Goal: Transaction & Acquisition: Book appointment/travel/reservation

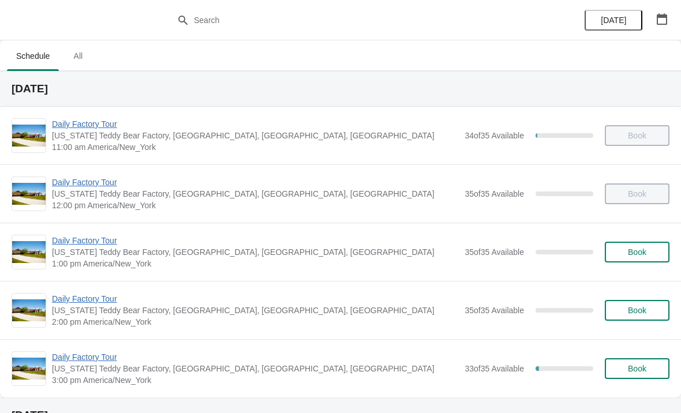
click at [71, 297] on span "Daily Factory Tour" at bounding box center [255, 299] width 407 height 12
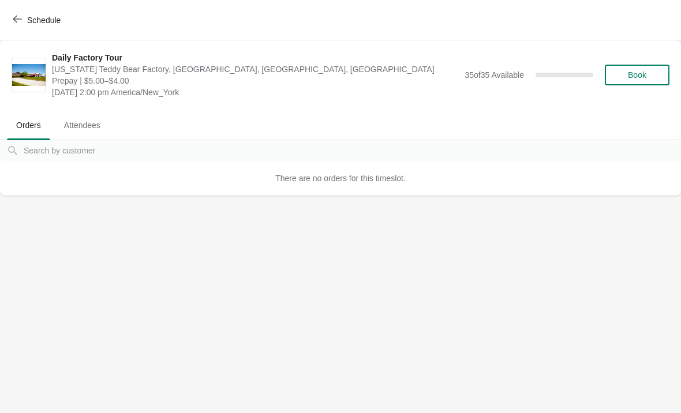
click at [17, 22] on icon "button" at bounding box center [17, 18] width 9 height 9
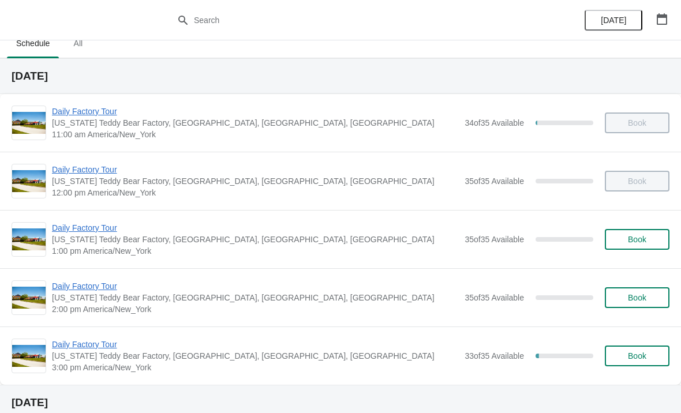
scroll to position [24, 0]
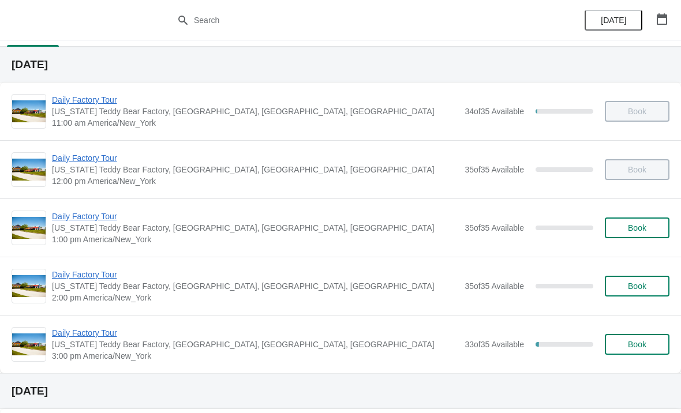
click at [62, 274] on span "Daily Factory Tour" at bounding box center [255, 275] width 407 height 12
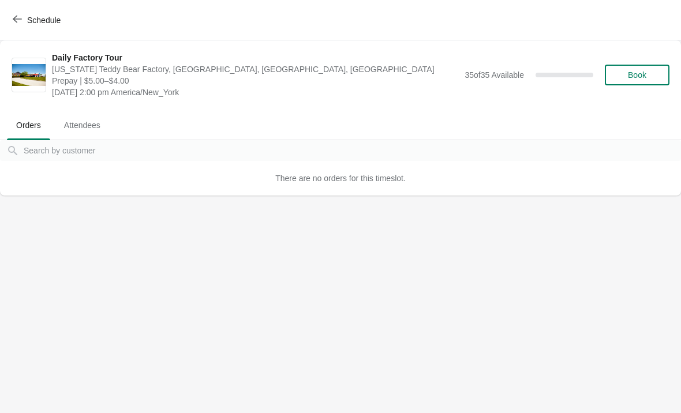
scroll to position [0, 0]
click at [25, 13] on button "Schedule" at bounding box center [38, 20] width 64 height 21
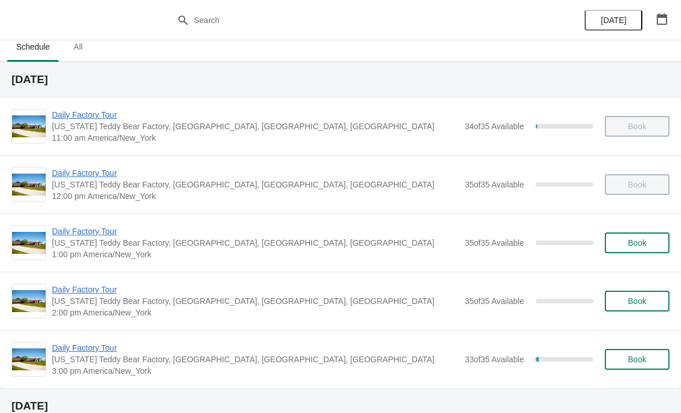
scroll to position [15, 0]
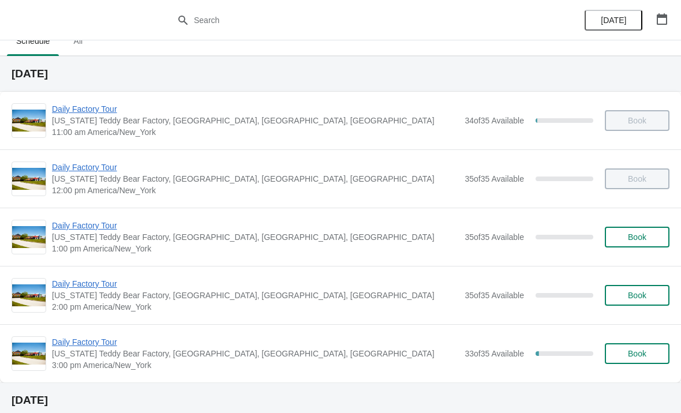
click at [58, 230] on span "Daily Factory Tour" at bounding box center [255, 226] width 407 height 12
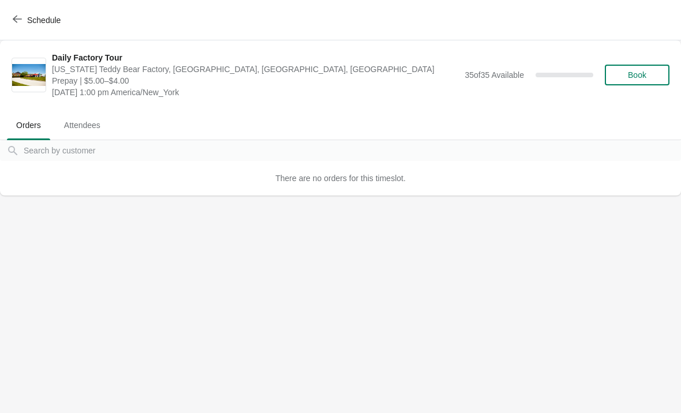
click at [22, 21] on span "Schedule" at bounding box center [38, 19] width 46 height 11
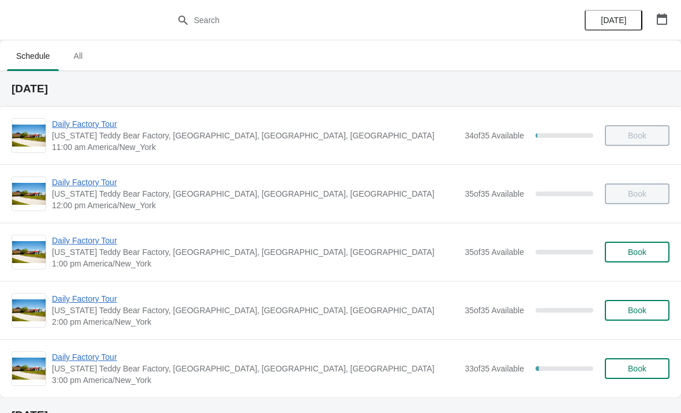
click at [65, 301] on span "Daily Factory Tour" at bounding box center [255, 299] width 407 height 12
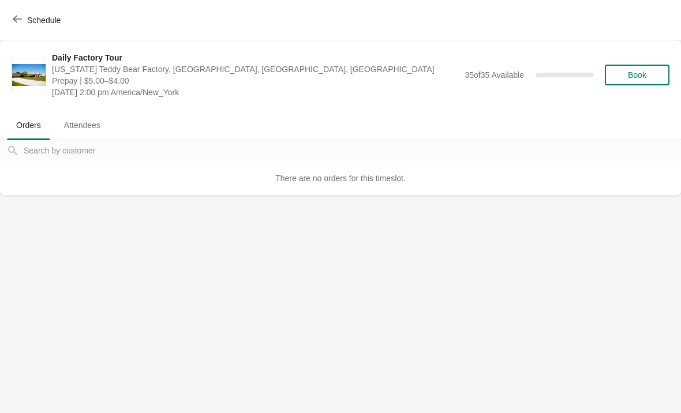
click at [23, 26] on button "Schedule" at bounding box center [38, 20] width 64 height 21
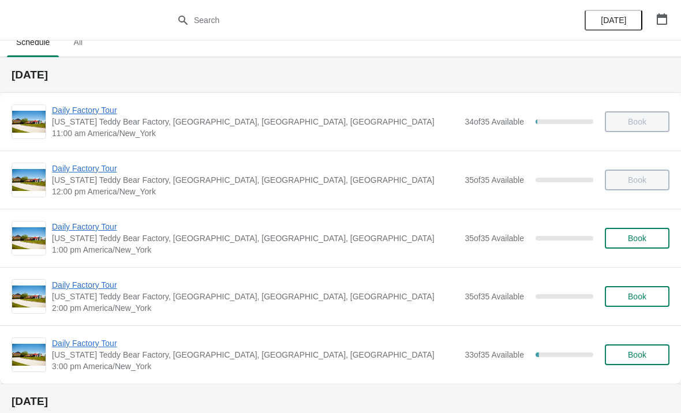
scroll to position [16, 0]
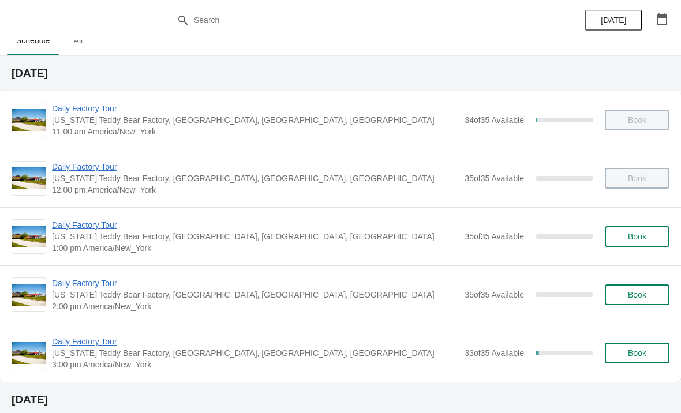
click at [76, 345] on span "Daily Factory Tour" at bounding box center [255, 342] width 407 height 12
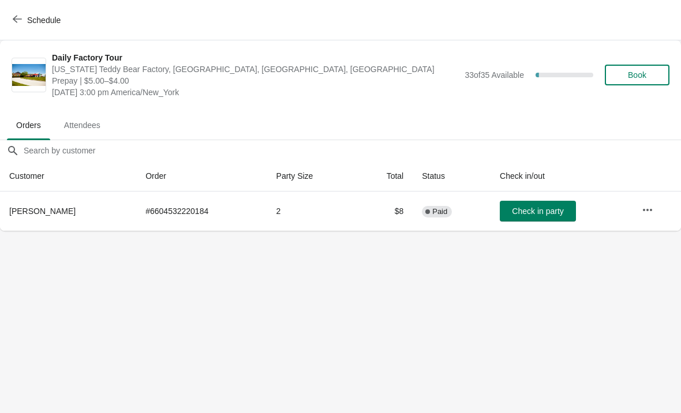
click at [29, 28] on button "Schedule" at bounding box center [38, 20] width 64 height 21
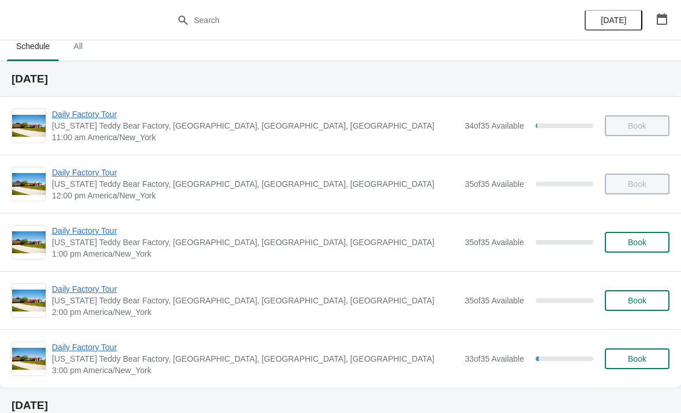
scroll to position [11, 0]
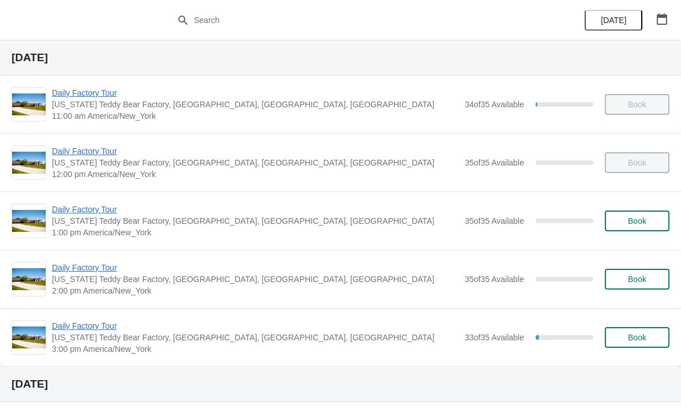
scroll to position [30, 0]
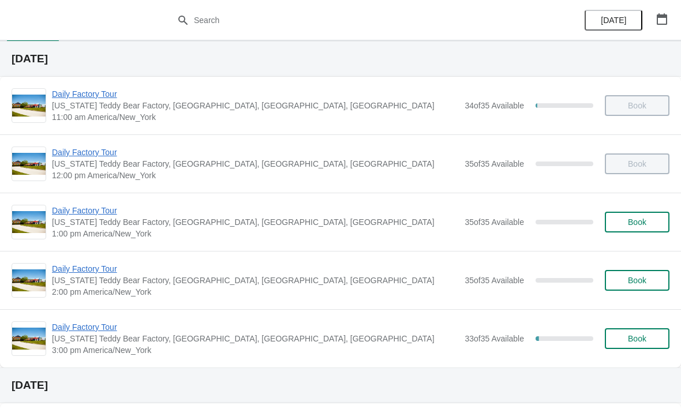
click at [631, 283] on span "Book" at bounding box center [637, 280] width 18 height 9
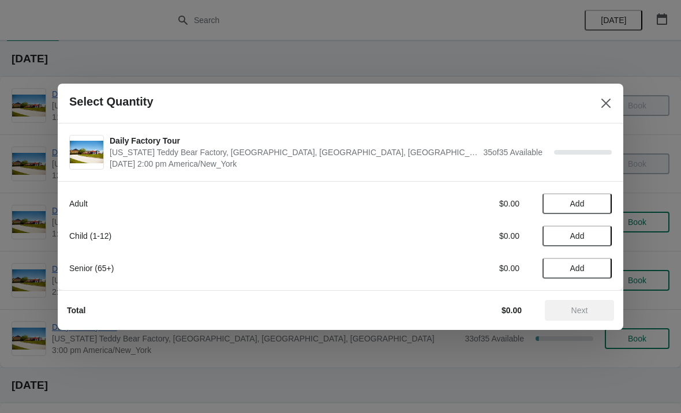
click at [600, 201] on span "Add" at bounding box center [577, 203] width 48 height 9
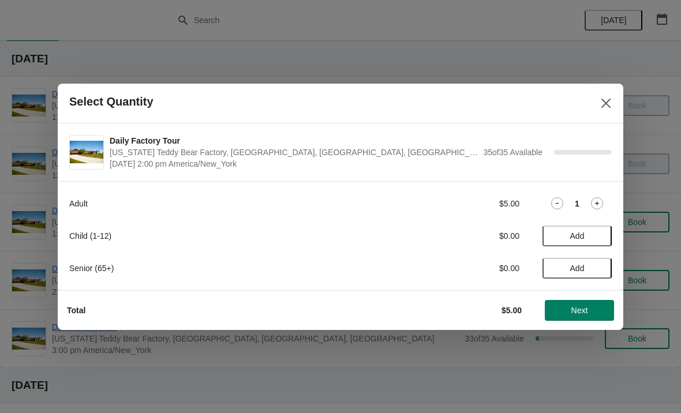
click at [604, 197] on div "Adult $5.00 1" at bounding box center [340, 203] width 543 height 21
click at [601, 201] on icon at bounding box center [597, 203] width 12 height 12
click at [598, 317] on button "Next" at bounding box center [579, 310] width 69 height 21
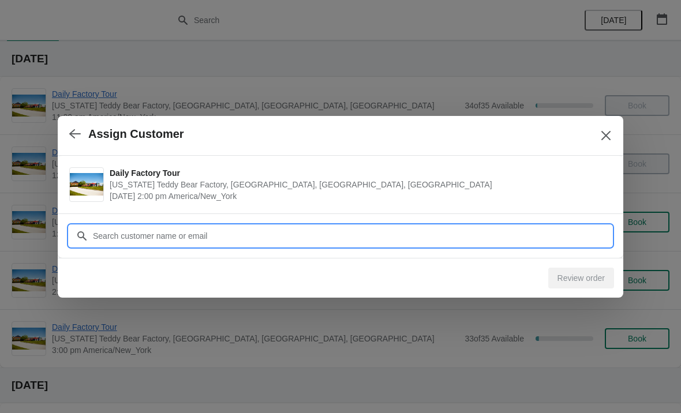
click at [428, 236] on input "Customer" at bounding box center [351, 236] width 519 height 21
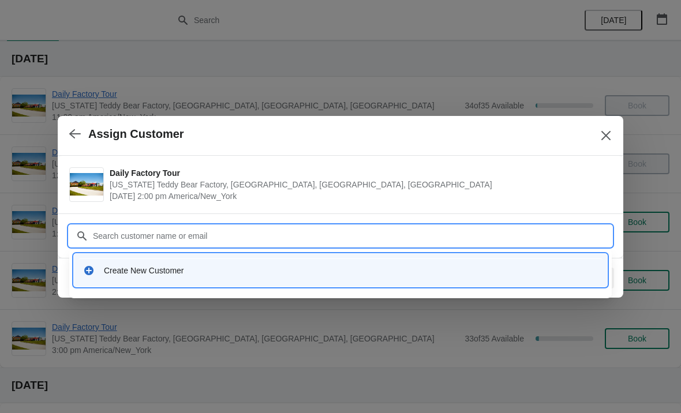
click at [194, 280] on div "Create New Customer" at bounding box center [340, 271] width 524 height 24
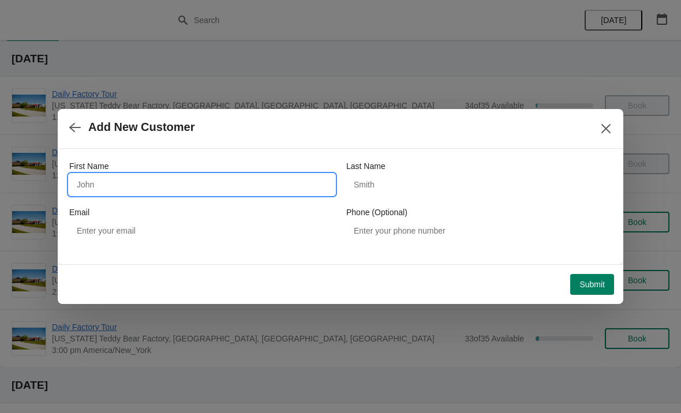
click at [171, 184] on input "First Name" at bounding box center [202, 184] width 266 height 21
type input "Chris"
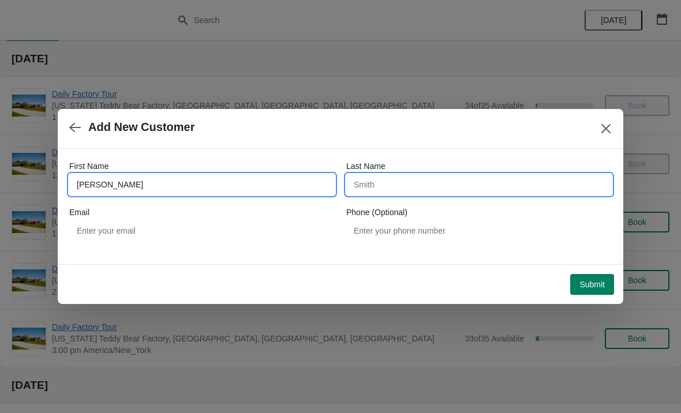
click at [448, 184] on input "Last Name" at bounding box center [479, 184] width 266 height 21
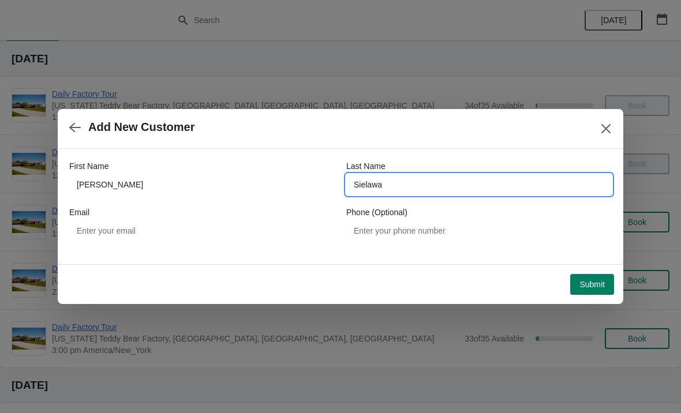
type input "Sielawa"
click at [596, 280] on span "Submit" at bounding box center [592, 284] width 25 height 9
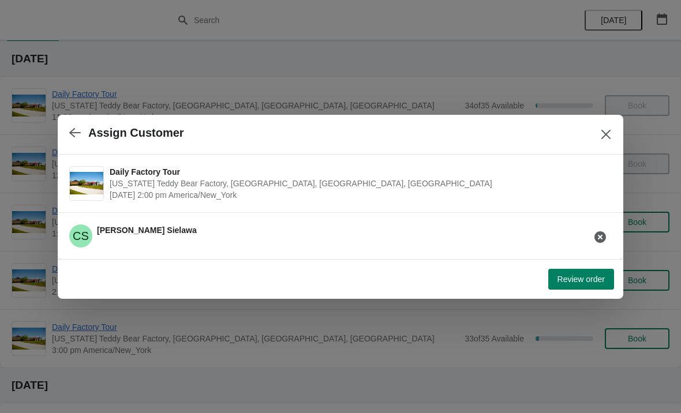
click at [593, 283] on span "Review order" at bounding box center [581, 279] width 47 height 9
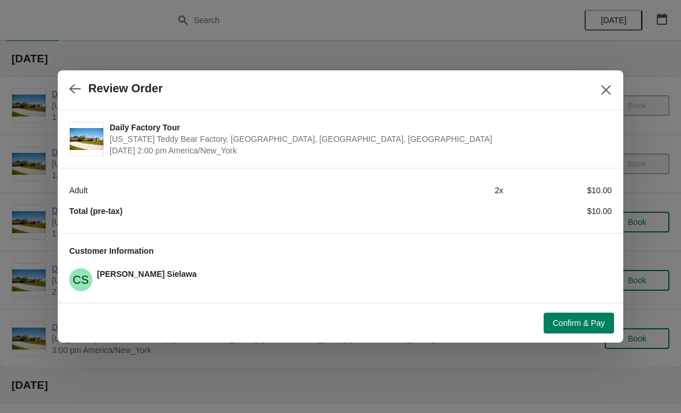
click at [586, 325] on span "Confirm & Pay" at bounding box center [579, 323] width 52 height 9
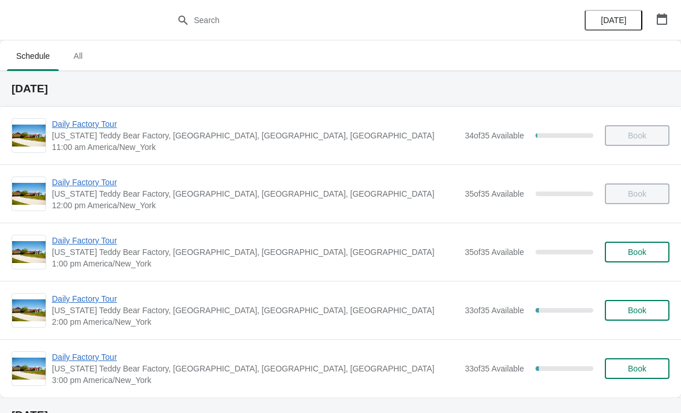
click at [91, 304] on span "Daily Factory Tour" at bounding box center [255, 299] width 407 height 12
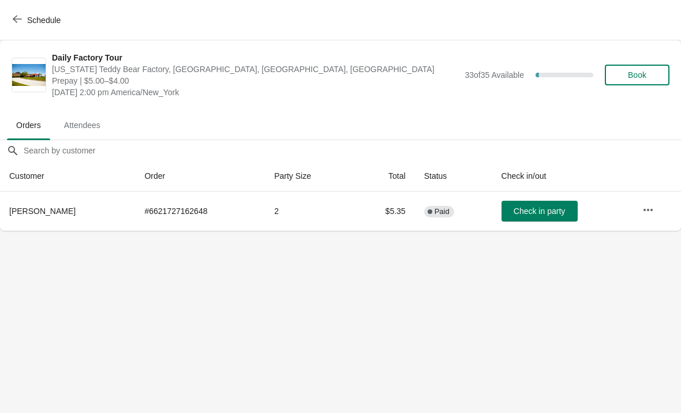
click at [556, 205] on button "Check in party" at bounding box center [540, 211] width 76 height 21
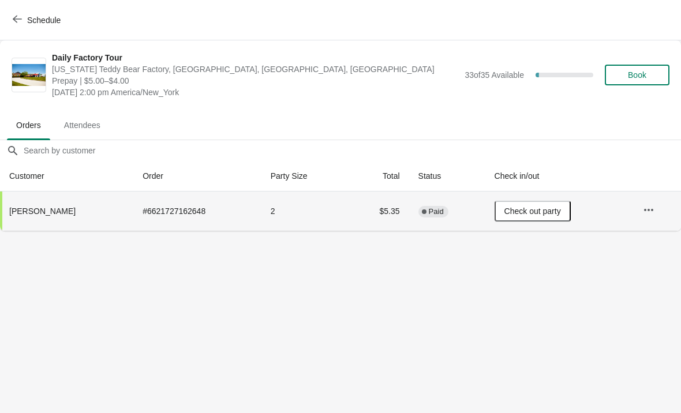
click at [41, 23] on span "Schedule" at bounding box center [43, 20] width 33 height 9
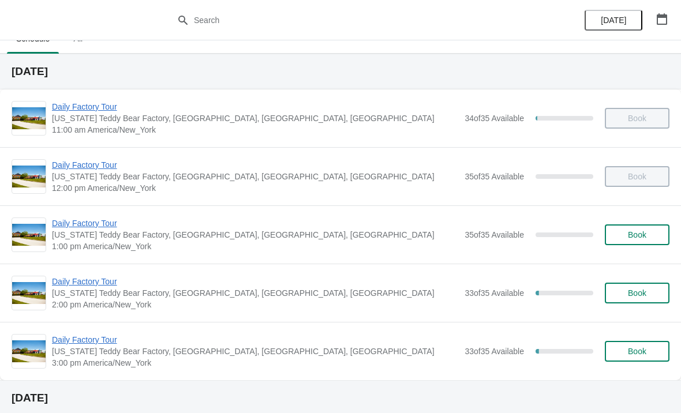
scroll to position [28, 0]
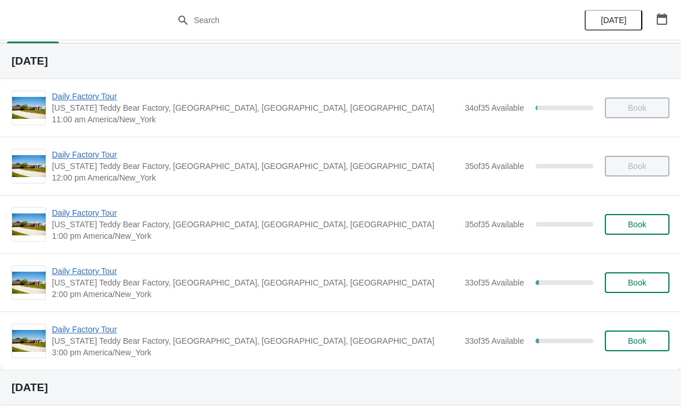
click at [100, 266] on span "Daily Factory Tour" at bounding box center [255, 272] width 407 height 12
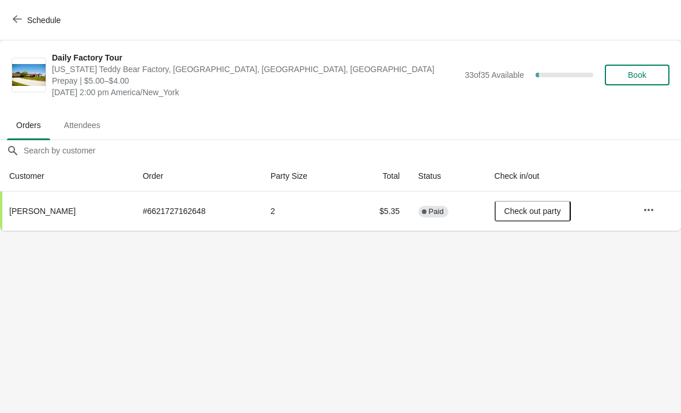
scroll to position [0, 0]
click at [45, 14] on button "Schedule" at bounding box center [38, 20] width 64 height 21
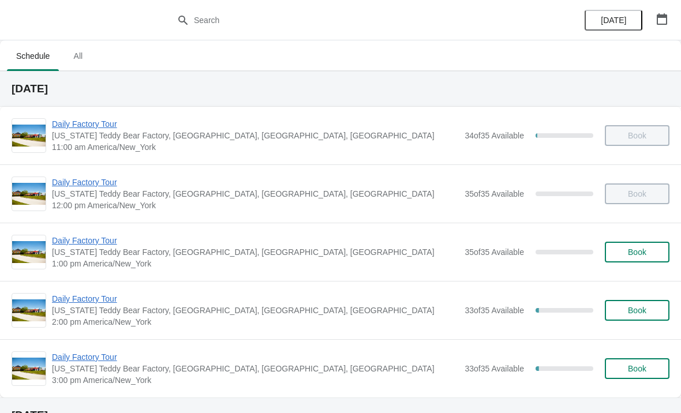
click at [72, 296] on span "Daily Factory Tour" at bounding box center [255, 299] width 407 height 12
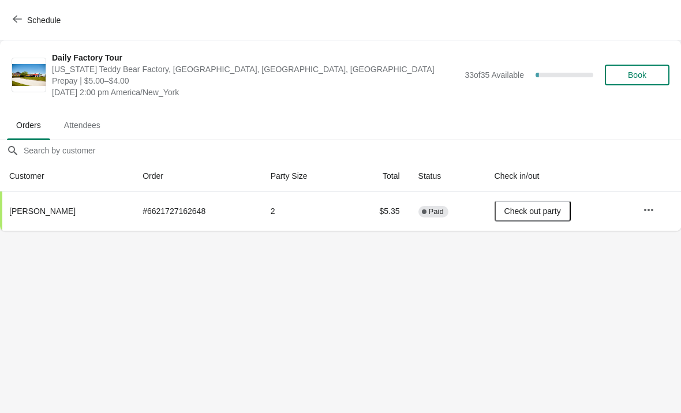
click at [7, 14] on button "Schedule" at bounding box center [38, 20] width 64 height 21
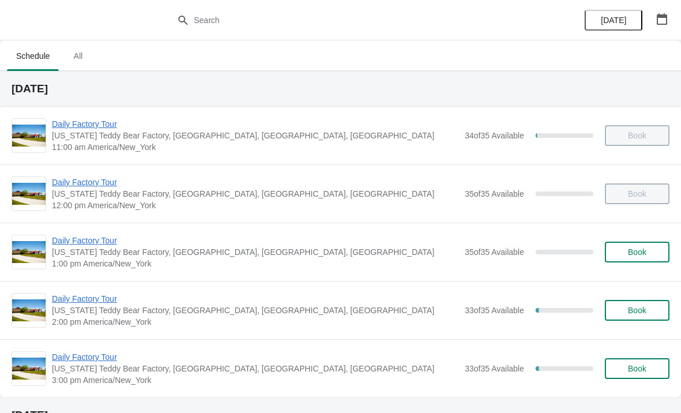
click at [81, 303] on span "Daily Factory Tour" at bounding box center [255, 299] width 407 height 12
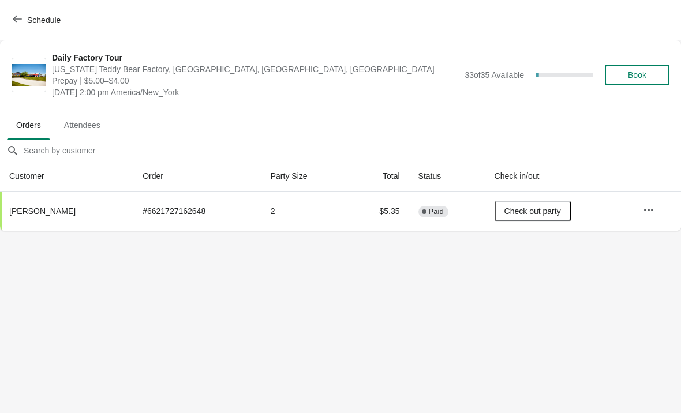
click at [20, 29] on button "Schedule" at bounding box center [38, 20] width 64 height 21
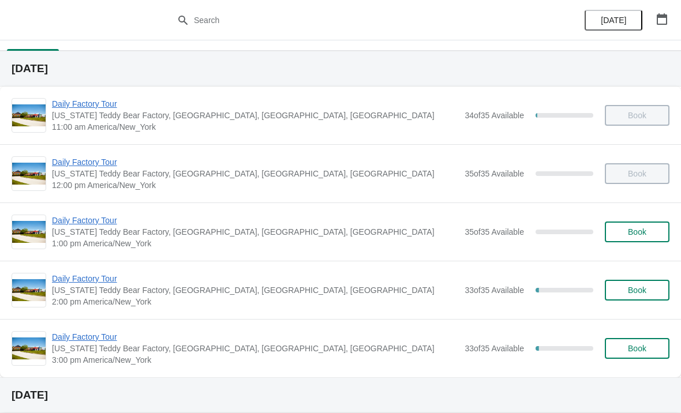
scroll to position [24, 0]
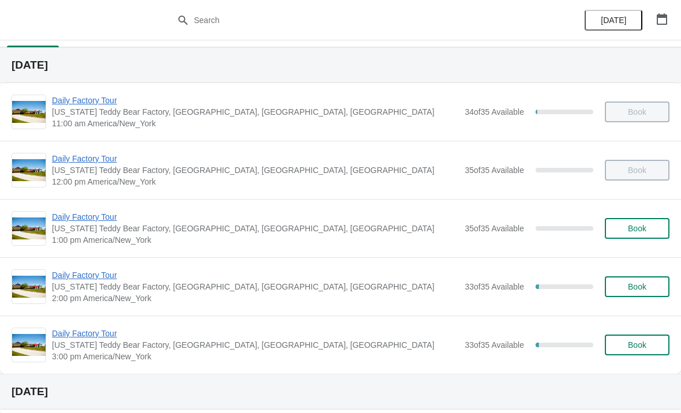
click at [78, 336] on span "Daily Factory Tour" at bounding box center [255, 334] width 407 height 12
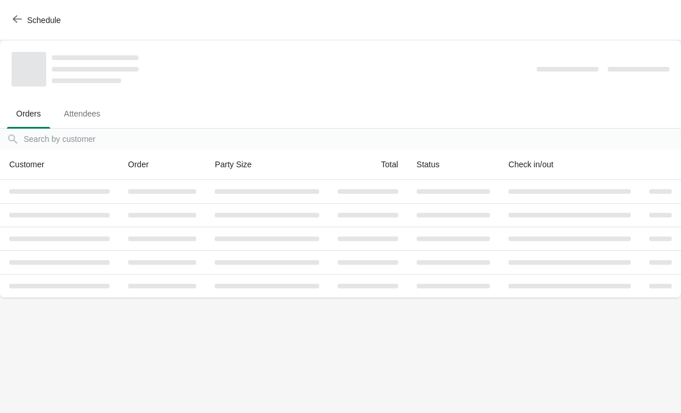
scroll to position [0, 0]
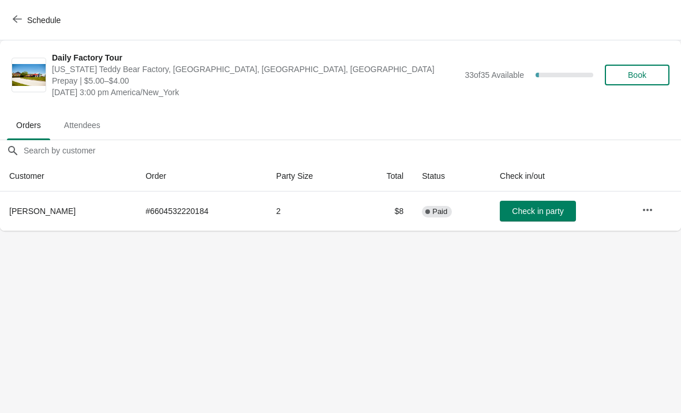
click at [21, 25] on button "Schedule" at bounding box center [38, 20] width 64 height 21
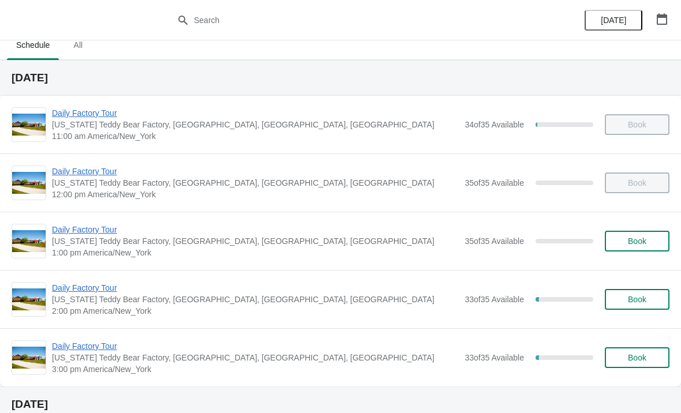
scroll to position [12, 0]
click at [65, 293] on span "Daily Factory Tour" at bounding box center [255, 288] width 407 height 12
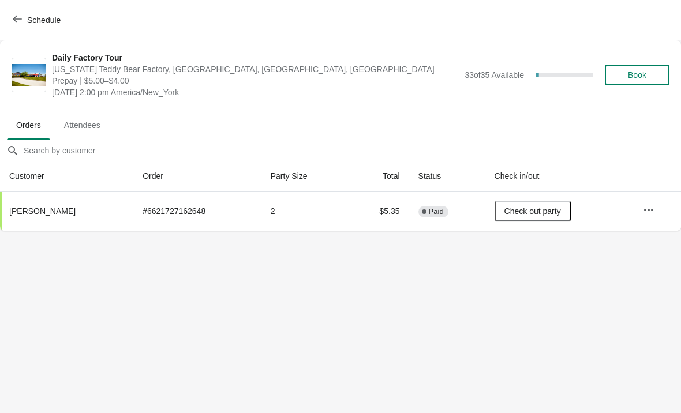
click at [25, 24] on span "Schedule" at bounding box center [38, 19] width 46 height 11
